Goal: Task Accomplishment & Management: Complete application form

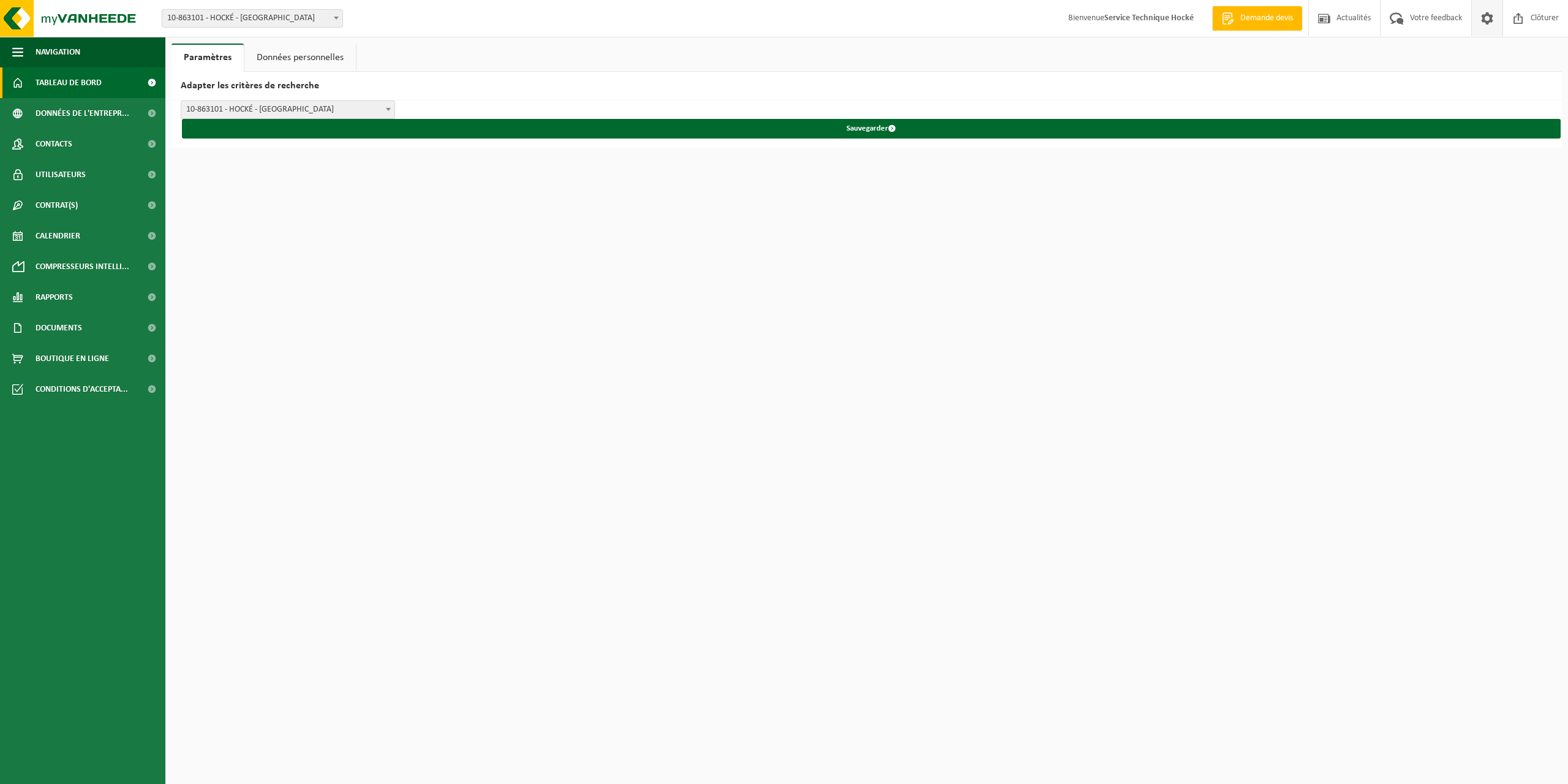
click at [77, 84] on span "Tableau de bord" at bounding box center [68, 83] width 66 height 31
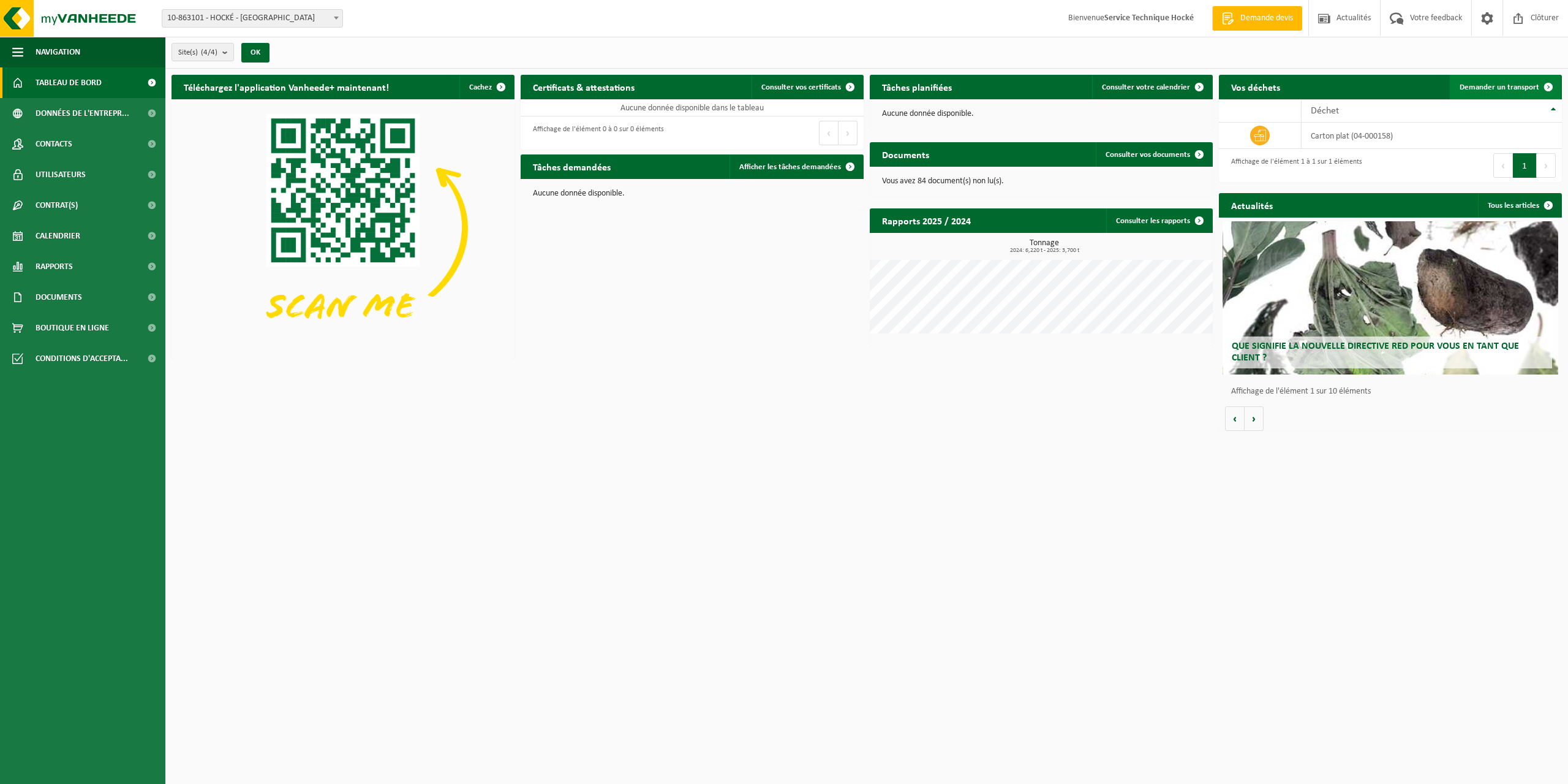
click at [1506, 87] on span "Demander un transport" at bounding box center [1500, 88] width 80 height 8
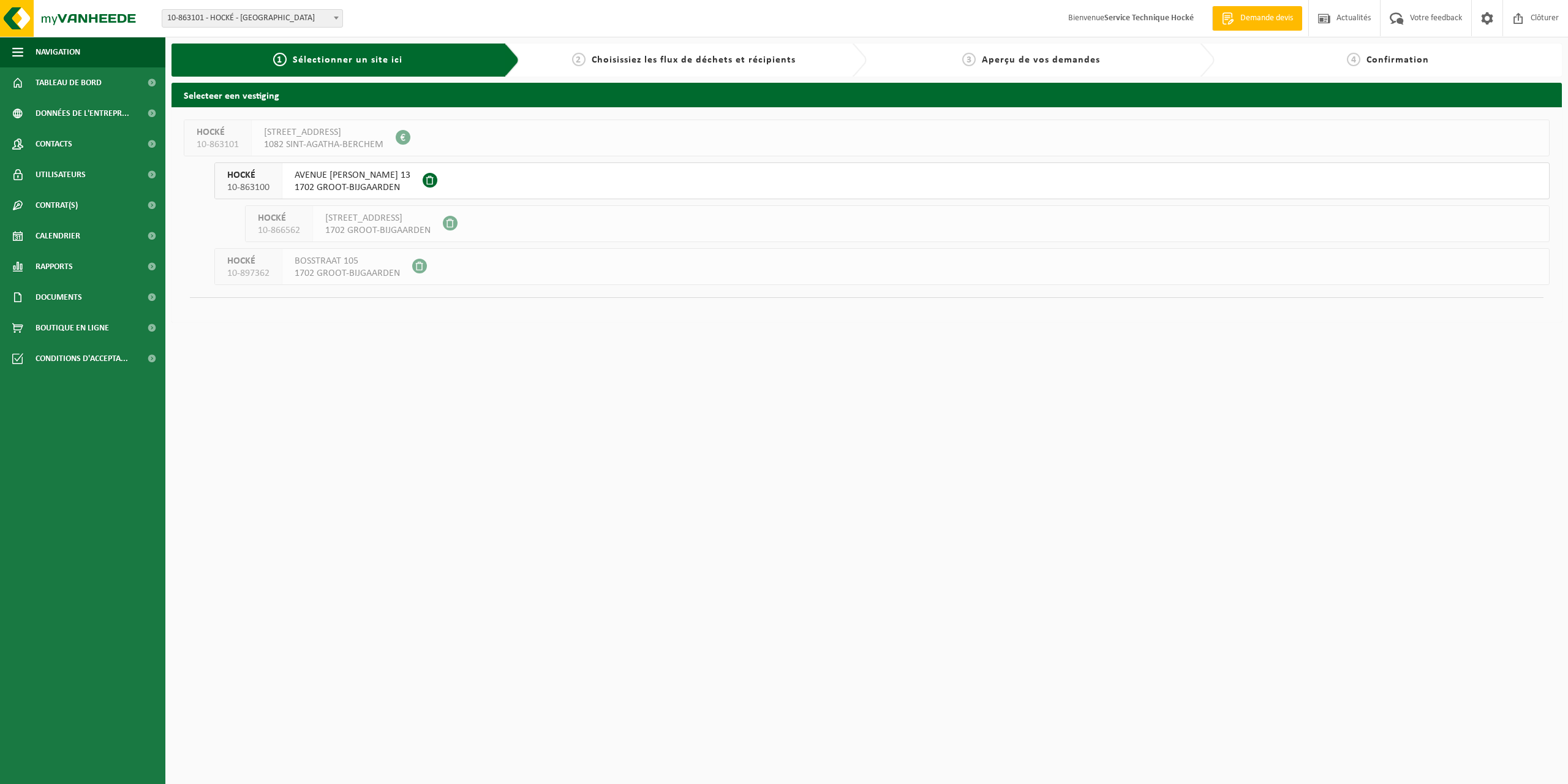
click at [322, 182] on span "1702 GROOT-BIJGAARDEN" at bounding box center [353, 188] width 115 height 13
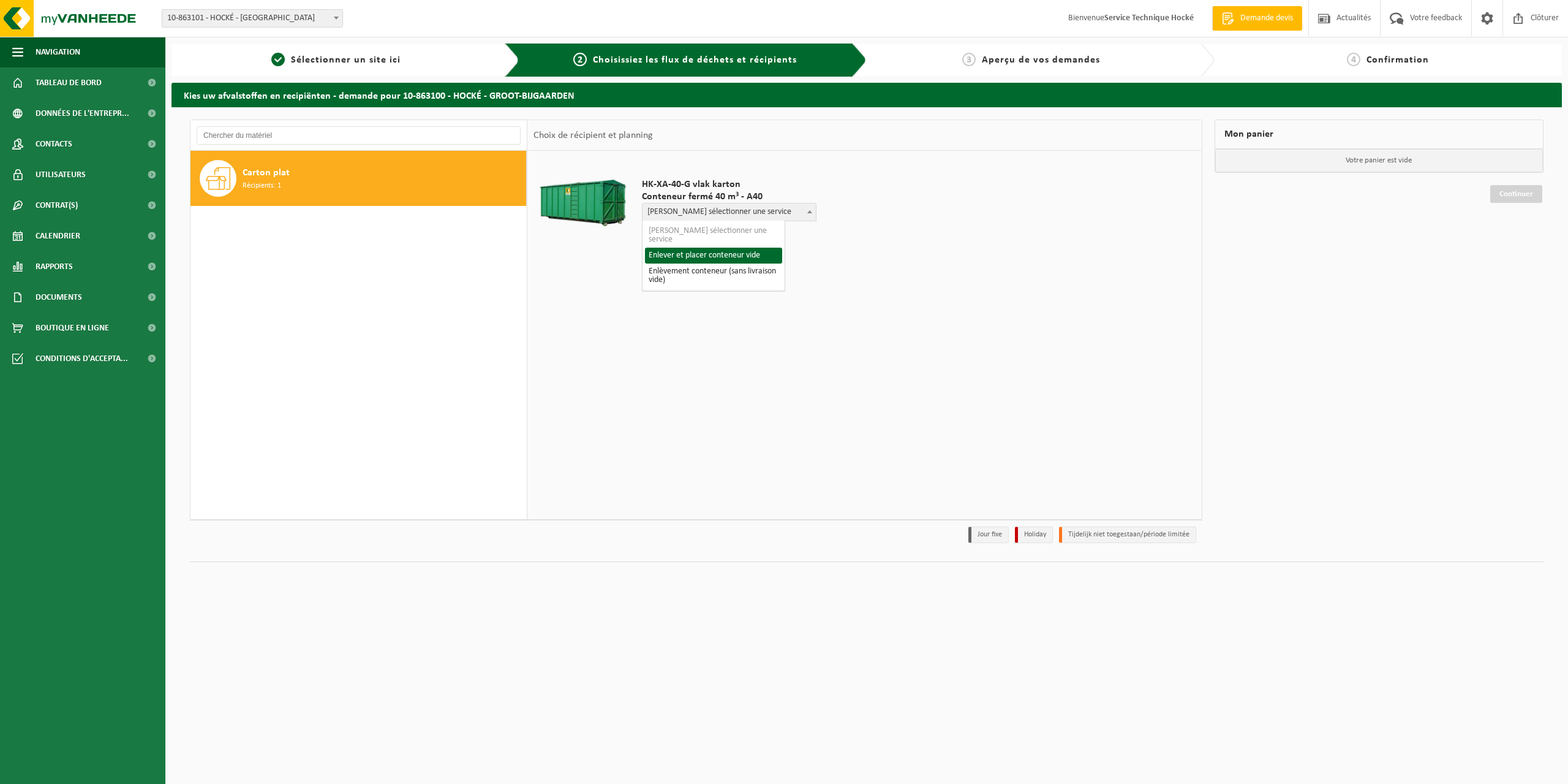
click at [742, 212] on span "Veuillez sélectionner une service" at bounding box center [729, 213] width 173 height 17
select select "P2PL-VEL-052894_HK-XA-40-GN-00_04-000158_46"
click at [698, 234] on input "text" at bounding box center [688, 235] width 93 height 15
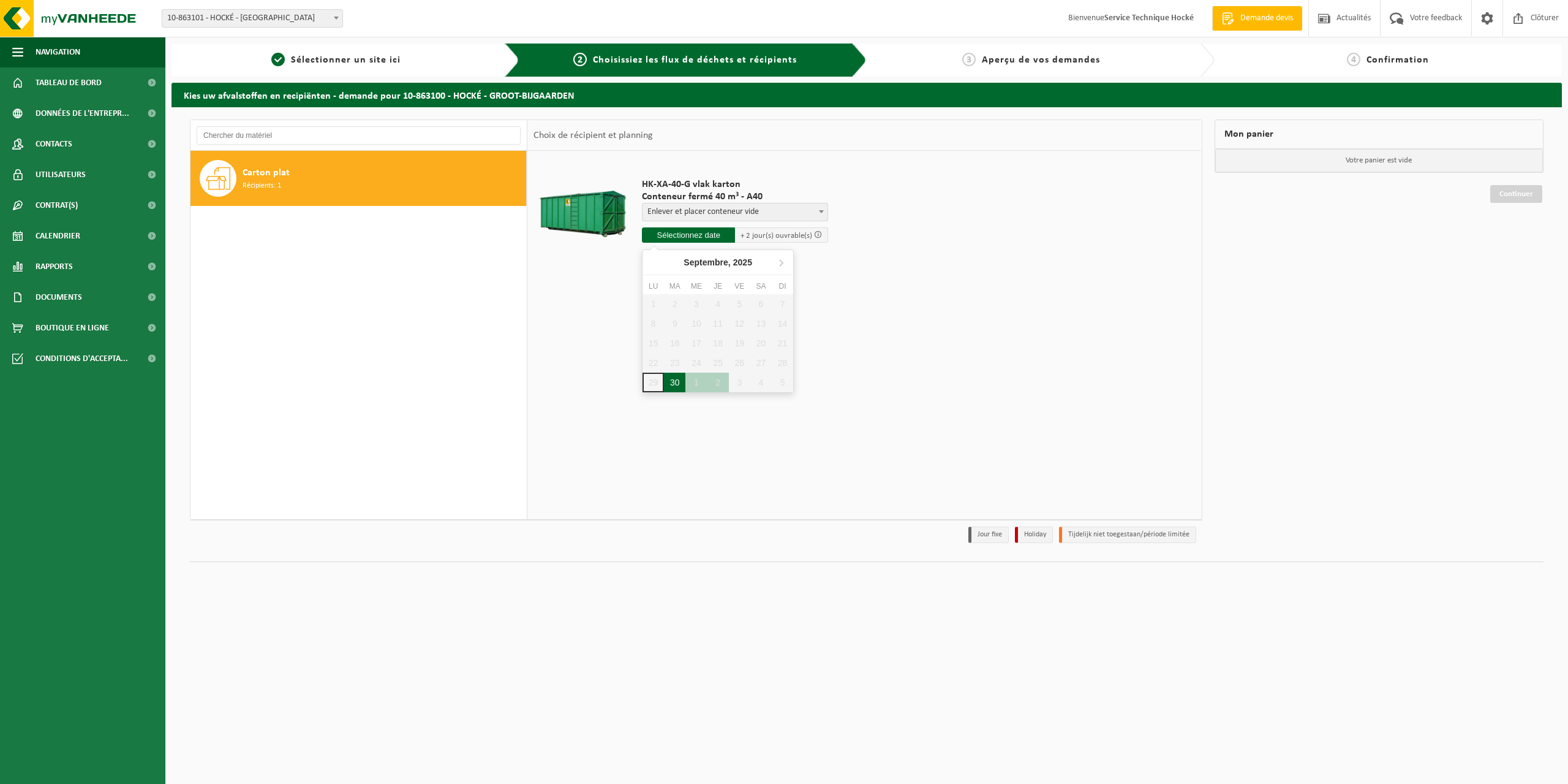
click at [677, 383] on div "30" at bounding box center [675, 382] width 21 height 19
type input "à partir de 2025-09-30"
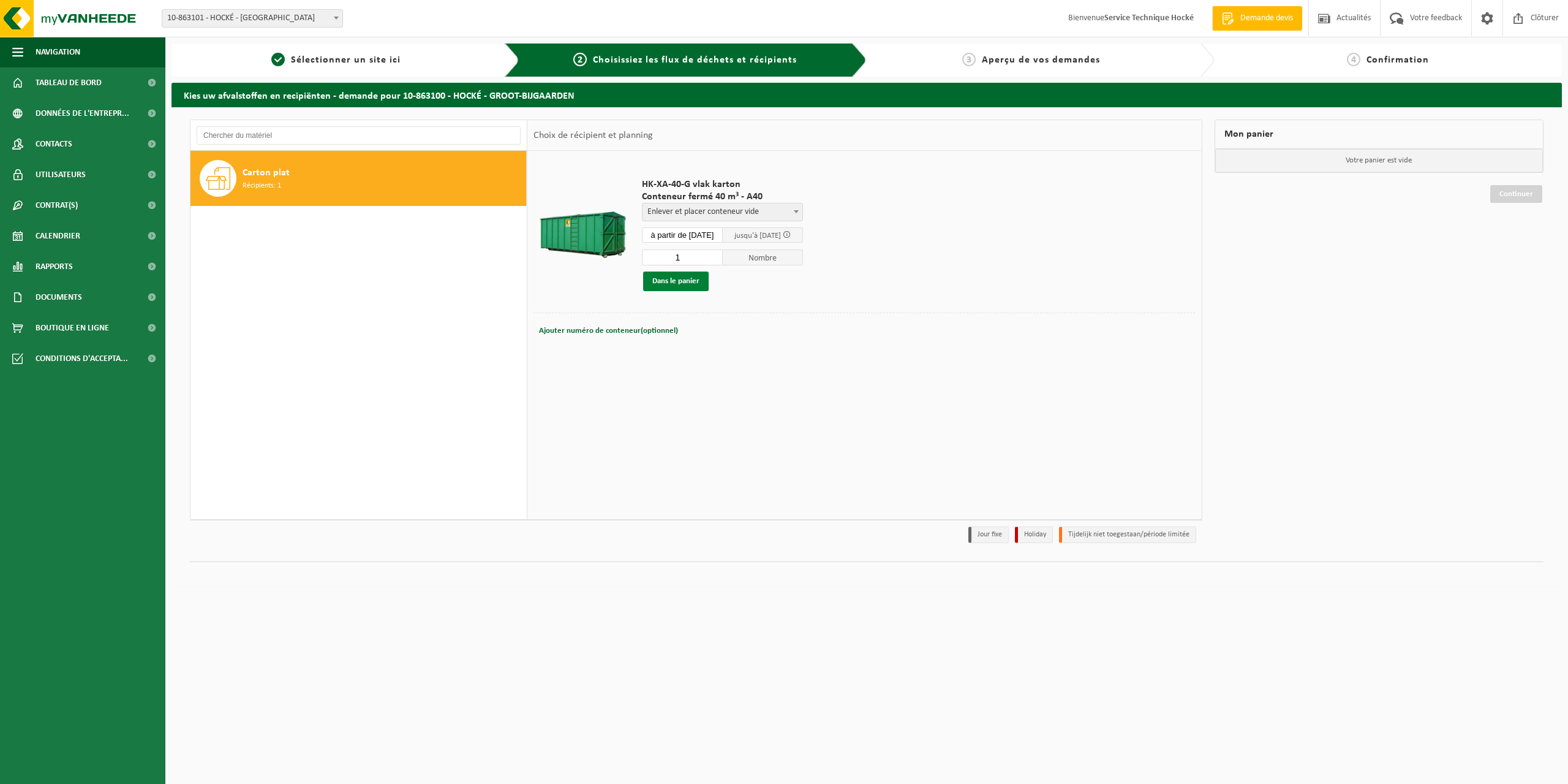
click at [679, 281] on button "Dans le panier" at bounding box center [676, 281] width 65 height 19
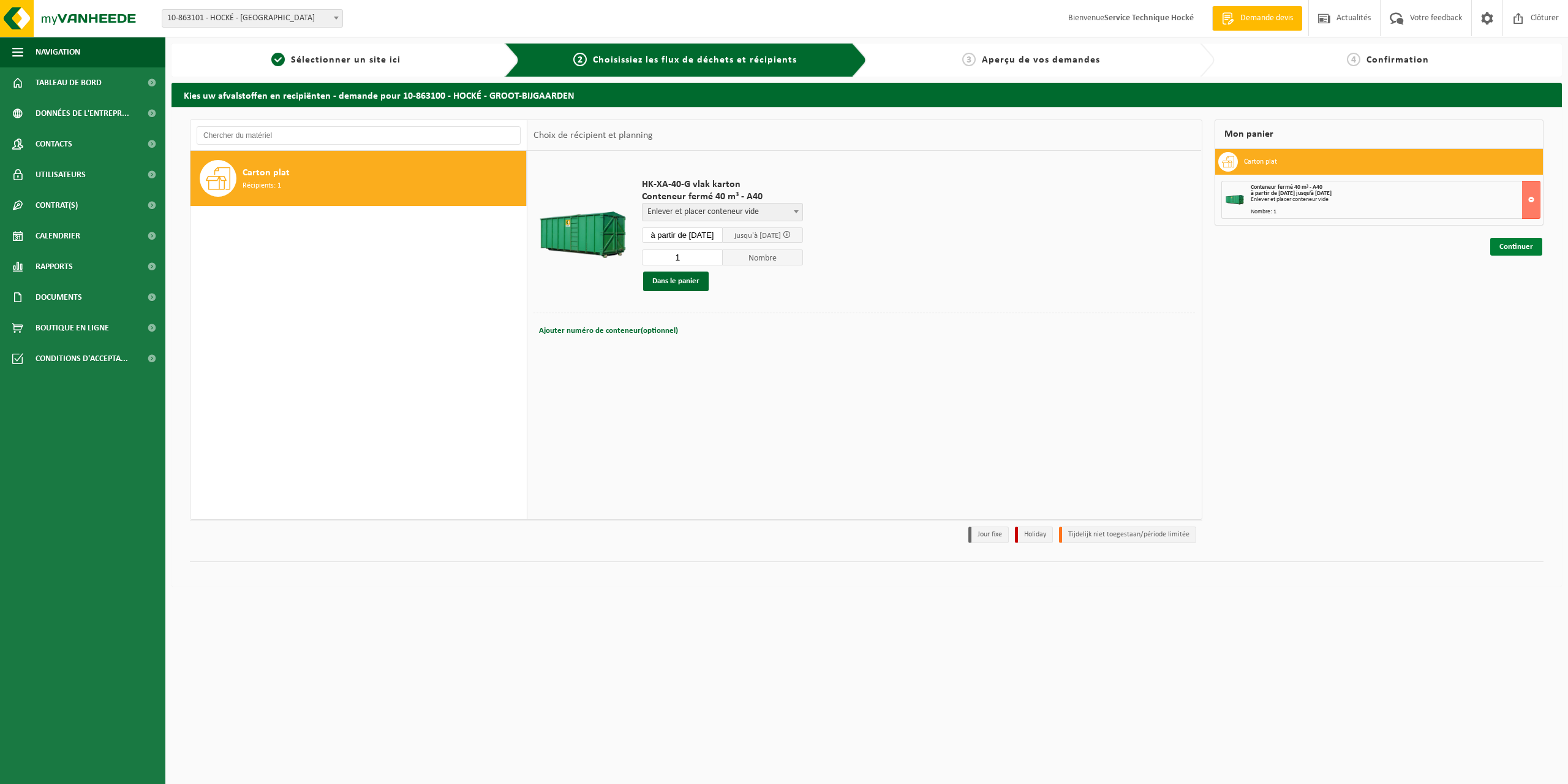
click at [1522, 244] on link "Continuer" at bounding box center [1516, 246] width 52 height 17
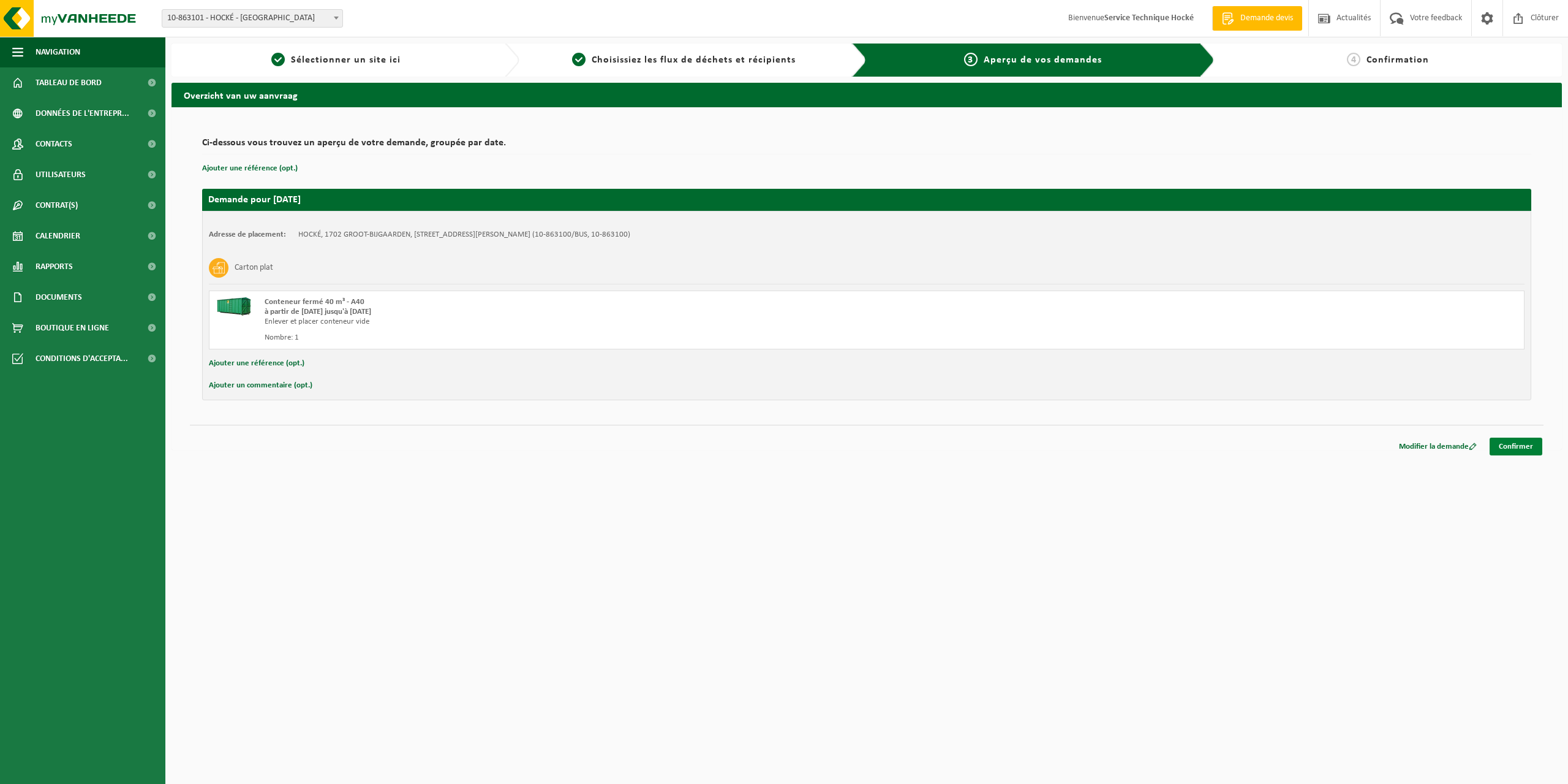
click at [1512, 444] on link "Confirmer" at bounding box center [1516, 446] width 53 height 17
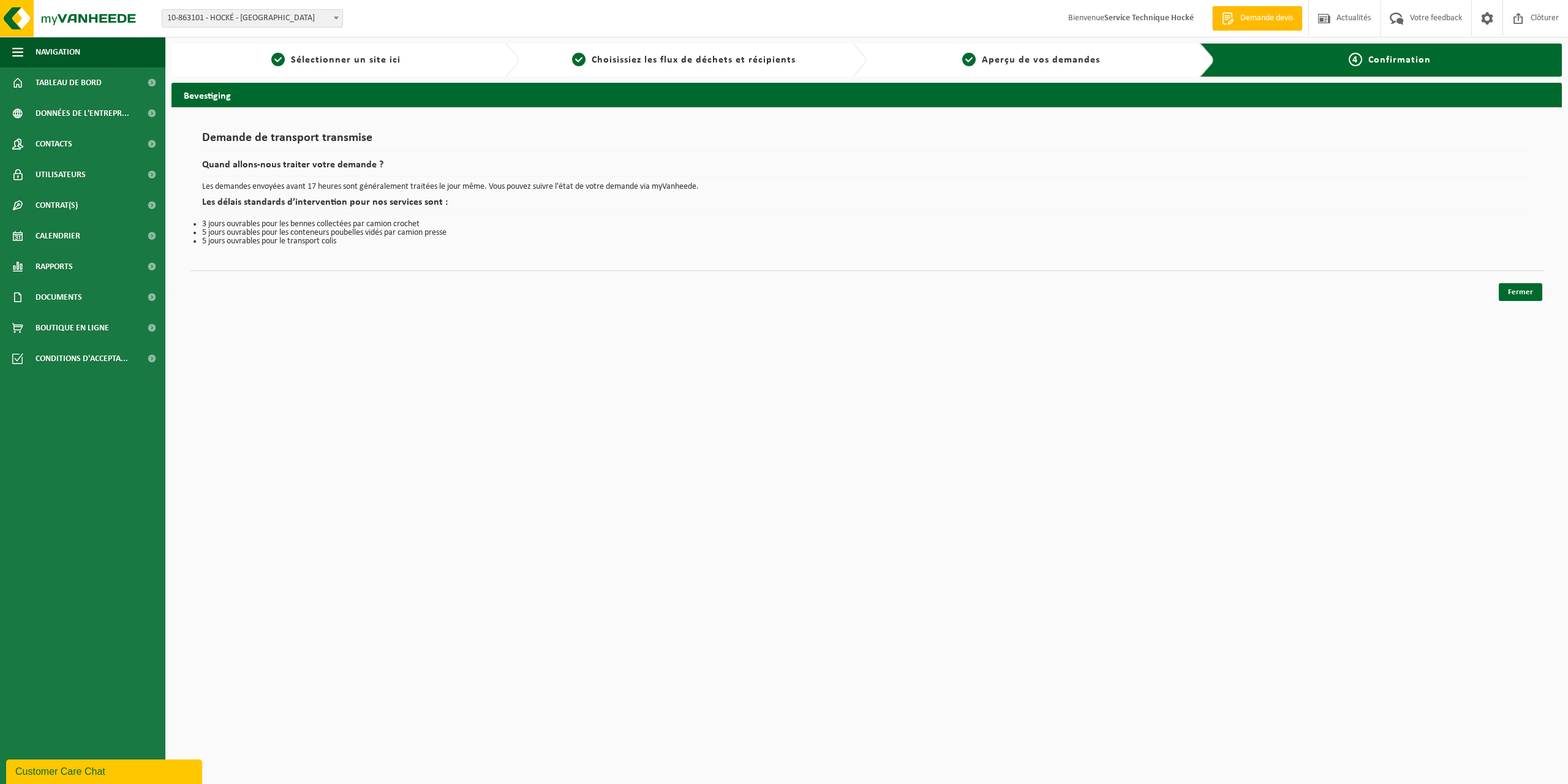
drag, startPoint x: 541, startPoint y: 406, endPoint x: 403, endPoint y: 287, distance: 182.2
click at [541, 406] on html "Site: 10-863101 - HOCKÉ - SINT-AGATHA-BERCHEM 10-897362 - HOCKÉ - GROOT-BIJGAAR…" at bounding box center [784, 392] width 1568 height 784
